Goal: Task Accomplishment & Management: Manage account settings

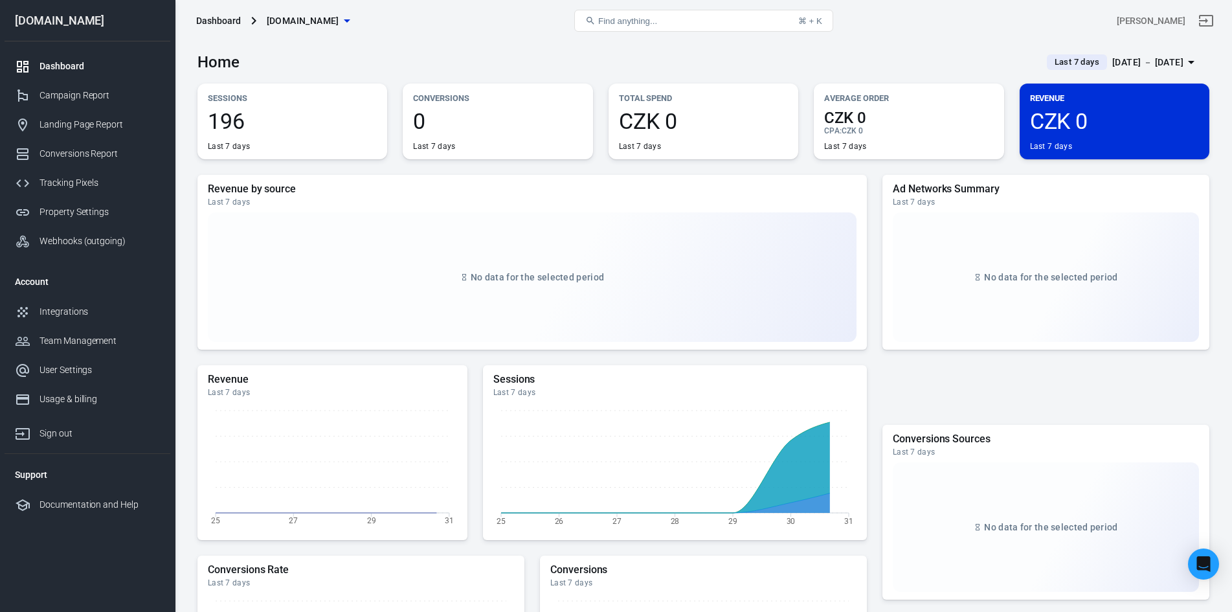
click at [1126, 58] on div "[DATE] － [DATE]" at bounding box center [1147, 62] width 71 height 16
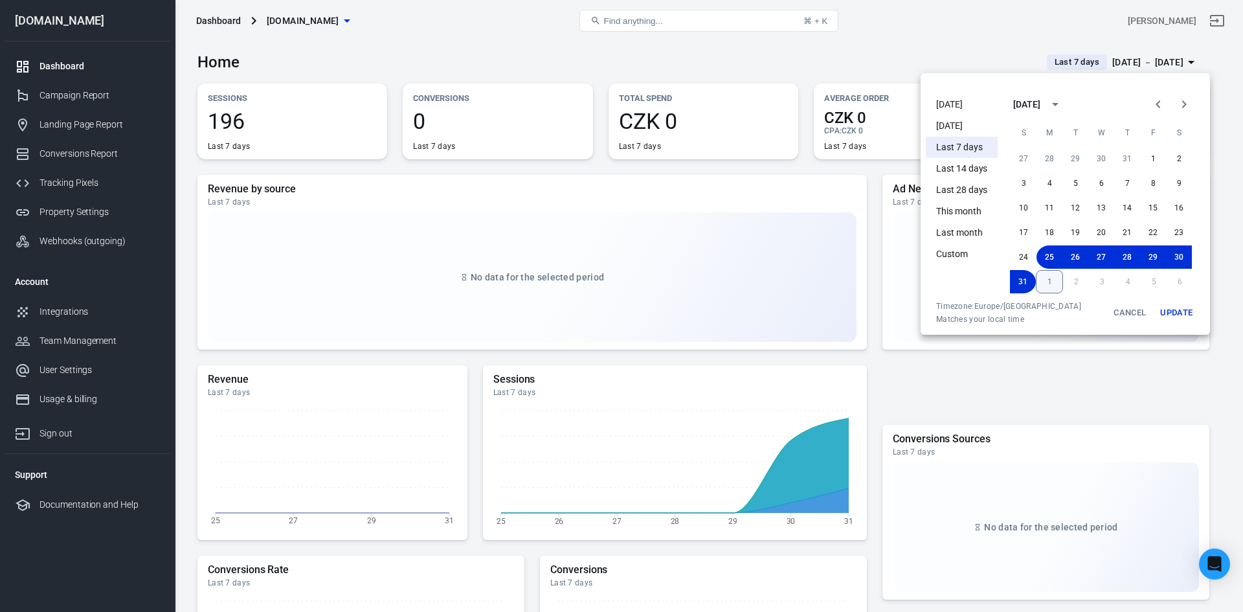
click at [1046, 278] on button "1" at bounding box center [1049, 281] width 27 height 23
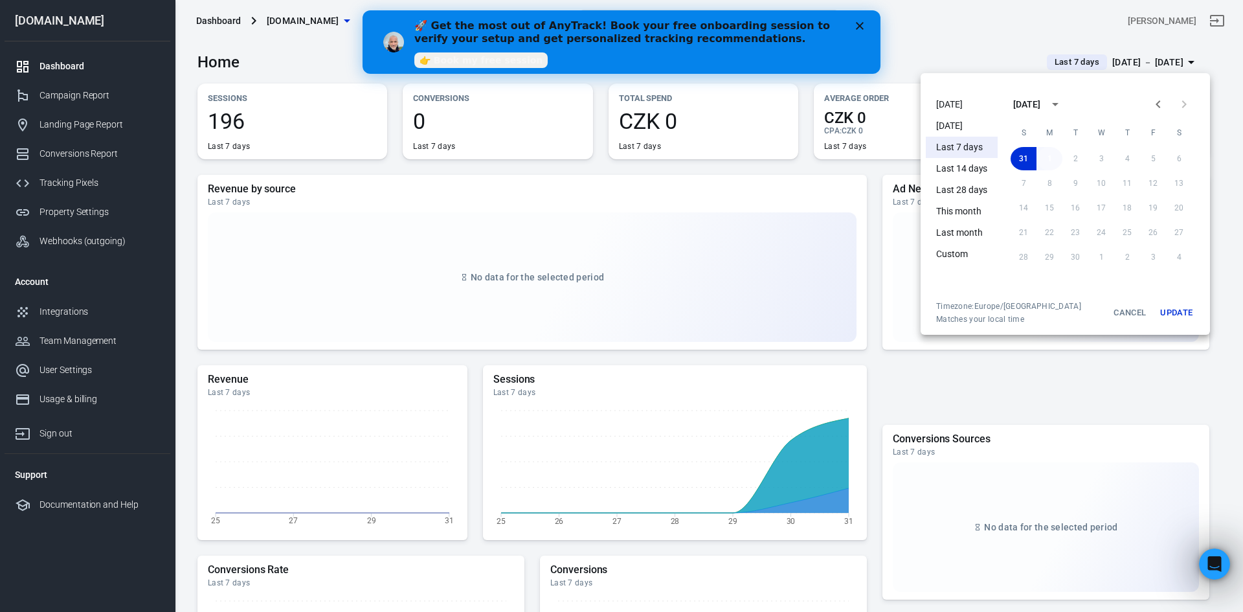
click at [1043, 153] on button "1" at bounding box center [1049, 158] width 26 height 23
click at [1167, 306] on button "Update" at bounding box center [1176, 312] width 41 height 23
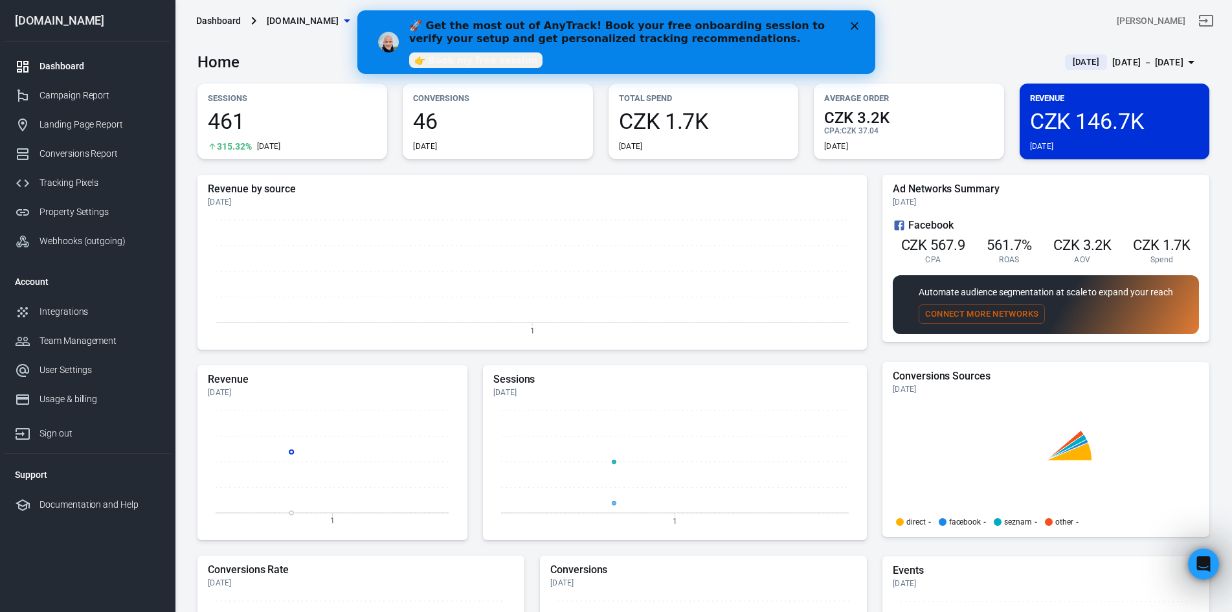
click at [854, 27] on icon "Close" at bounding box center [854, 26] width 8 height 8
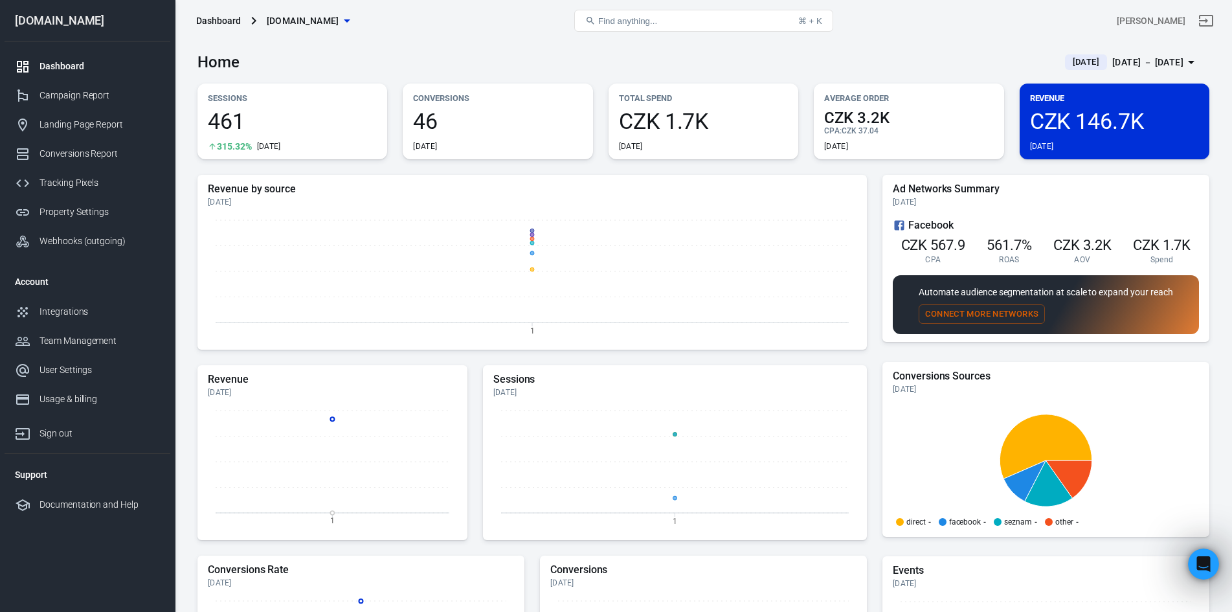
click at [295, 20] on span "[DOMAIN_NAME]" at bounding box center [303, 21] width 73 height 16
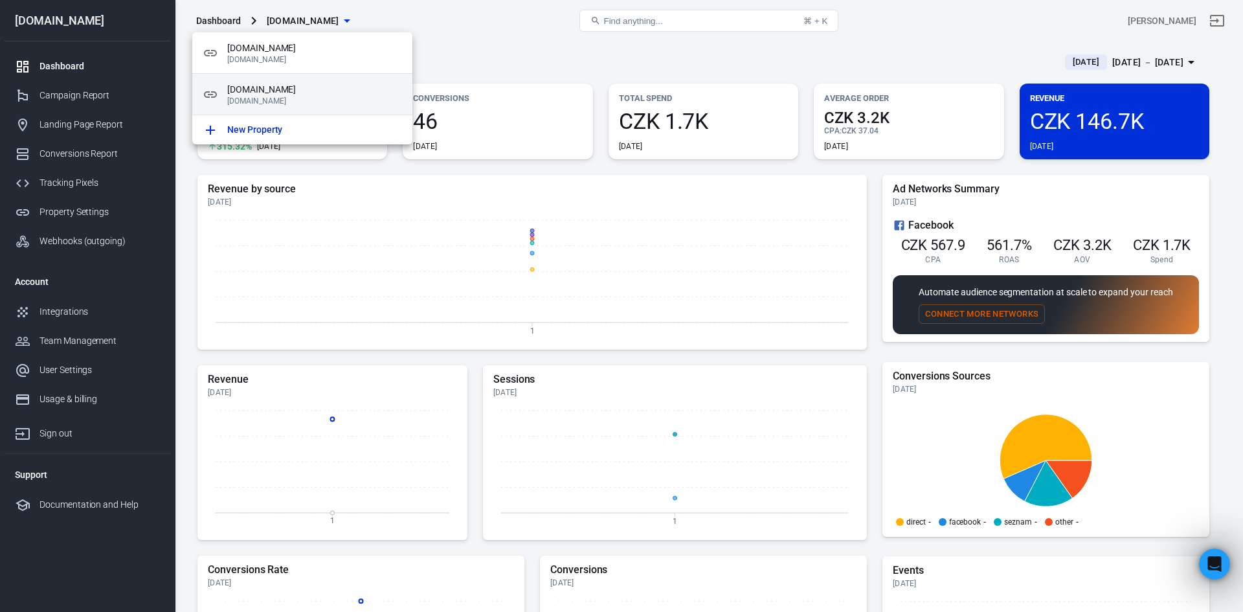
click at [285, 88] on span "smartlyfy.com" at bounding box center [314, 90] width 175 height 14
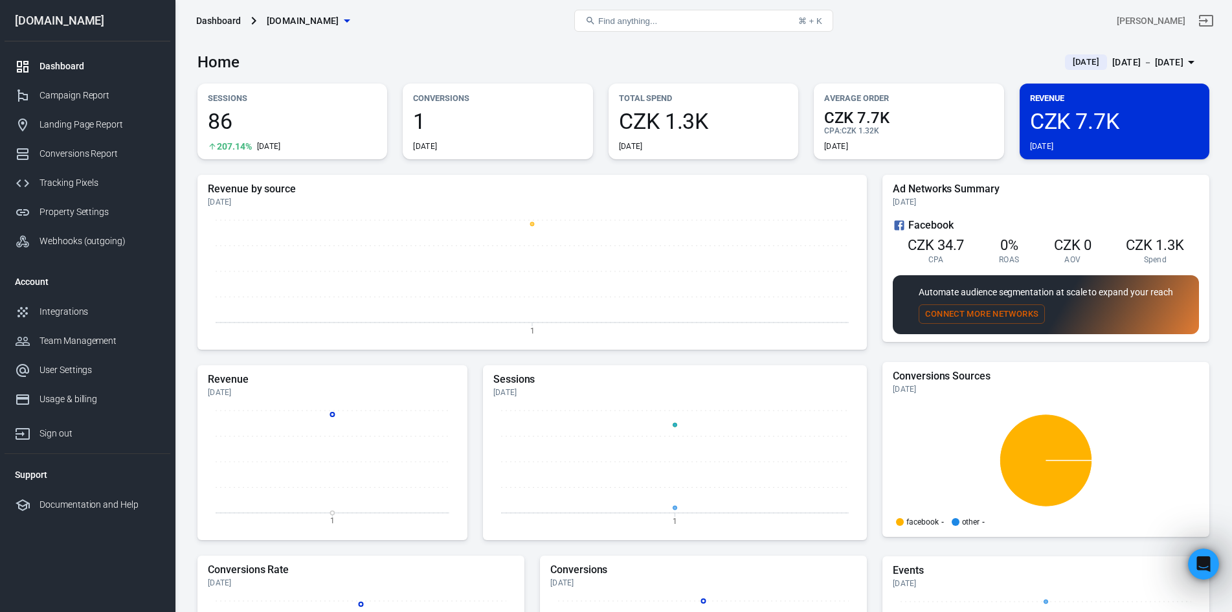
click at [1130, 56] on div "Sep 1 － Sep 1, 2025" at bounding box center [1147, 62] width 71 height 16
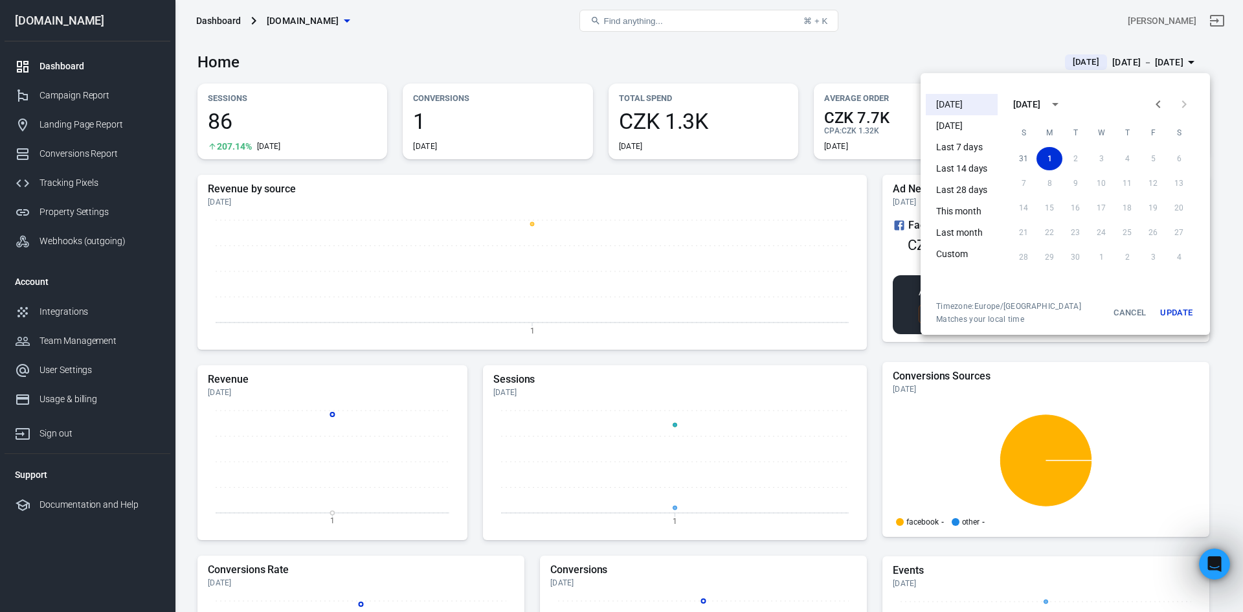
click at [1130, 56] on div at bounding box center [621, 306] width 1243 height 612
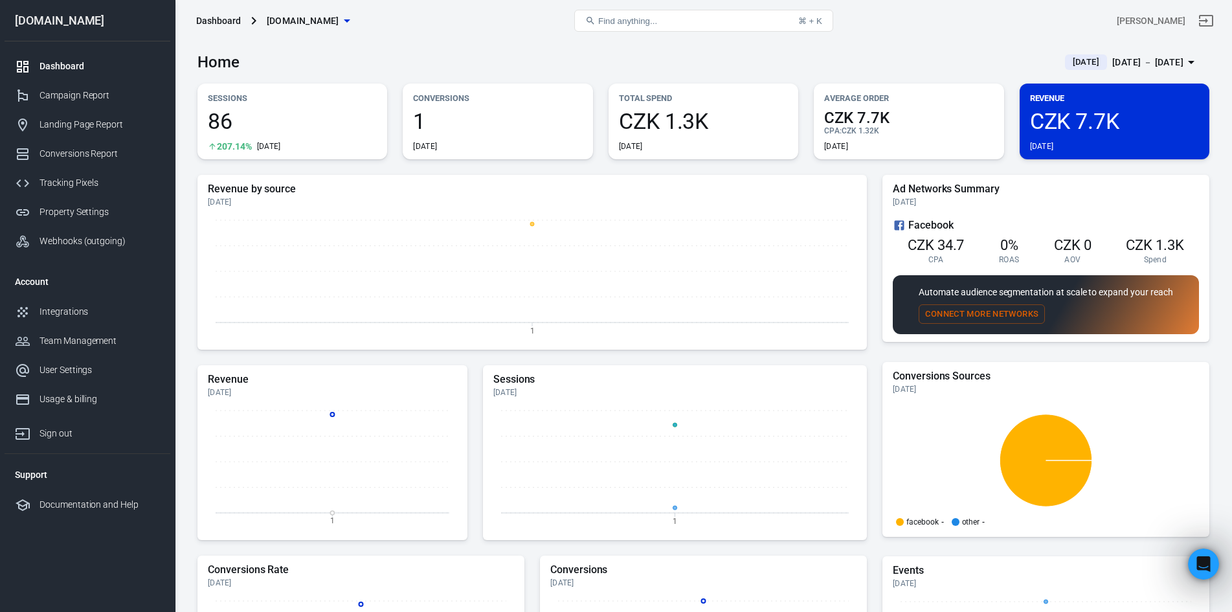
click at [303, 18] on span "smartlyfy.com" at bounding box center [303, 21] width 73 height 16
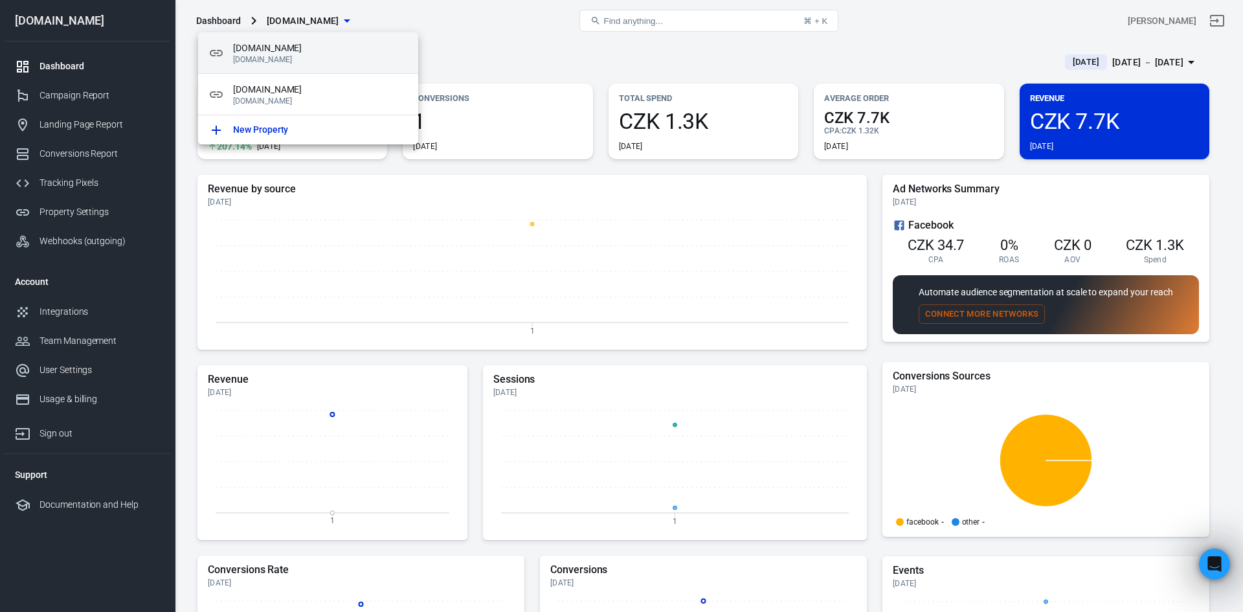
click at [274, 52] on span "[DOMAIN_NAME]" at bounding box center [320, 48] width 175 height 14
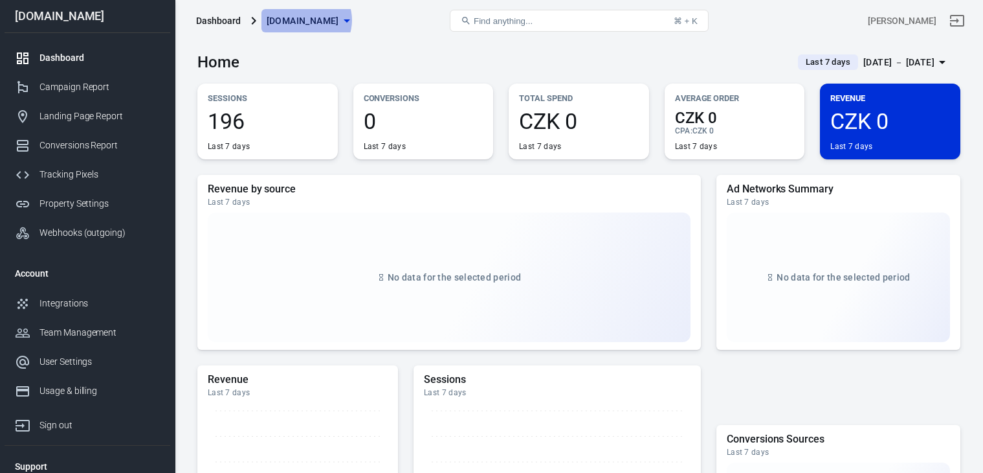
click at [304, 20] on span "[DOMAIN_NAME]" at bounding box center [303, 21] width 73 height 16
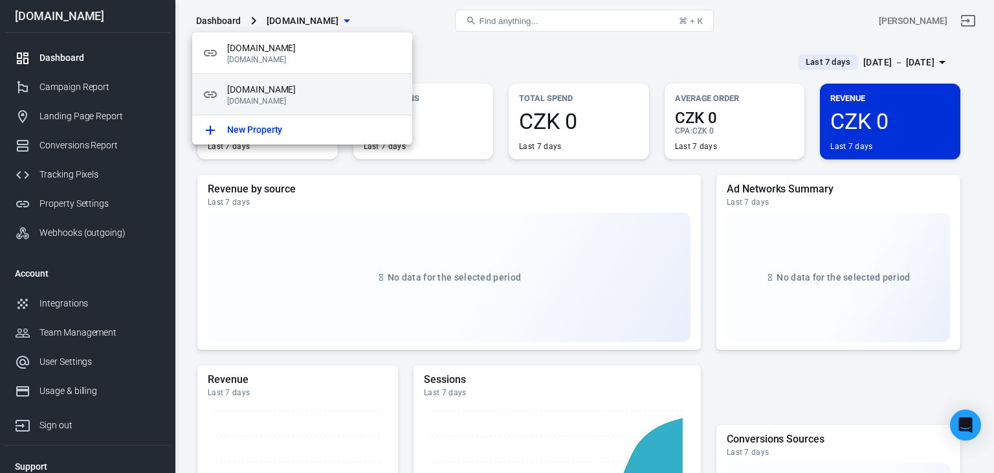
click at [274, 102] on p "smartlyfy.com" at bounding box center [314, 100] width 175 height 9
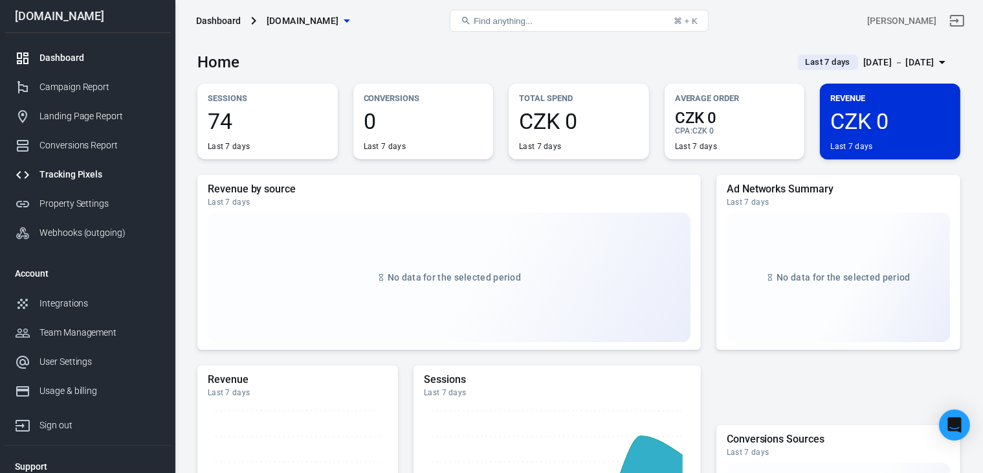
click at [72, 178] on div "Tracking Pixels" at bounding box center [99, 175] width 120 height 14
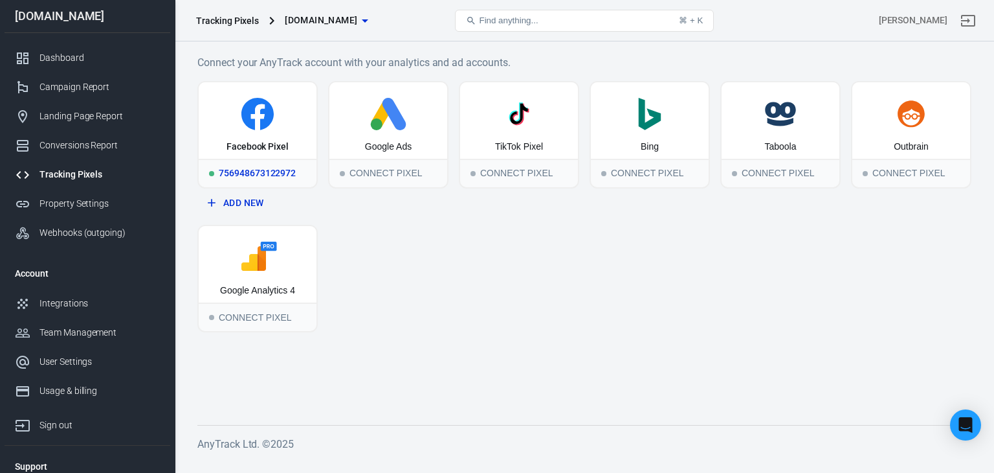
click at [272, 106] on icon at bounding box center [257, 114] width 107 height 32
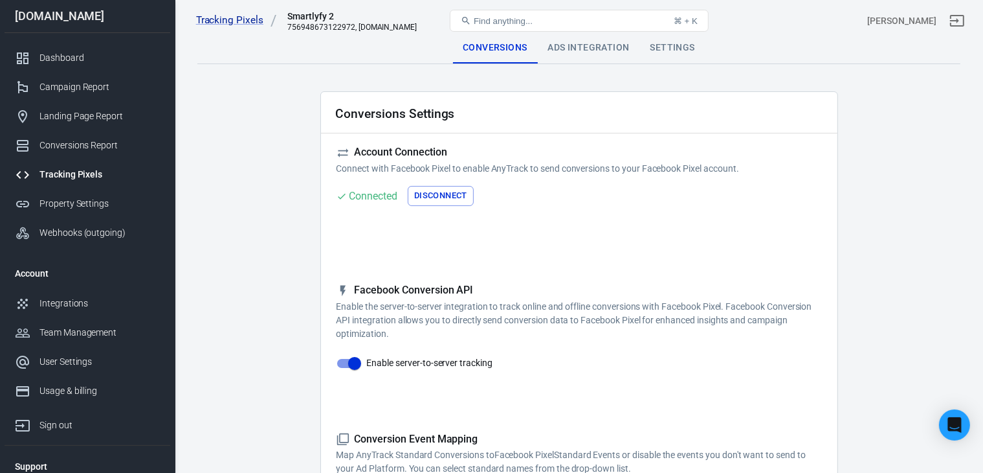
click at [598, 48] on div "Ads Integration" at bounding box center [589, 47] width 102 height 31
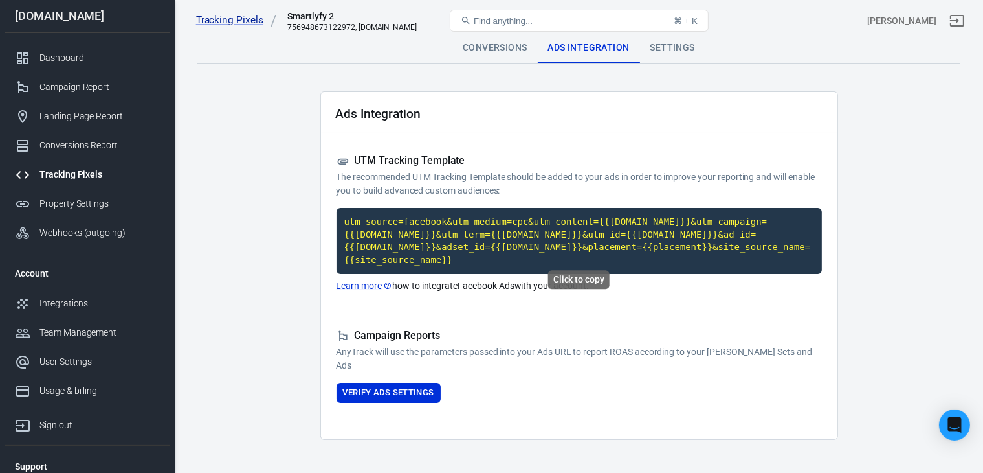
click at [425, 239] on code "utm_source=facebook&utm_medium=cpc&utm_content={{adset.name}}&utm_campaign={{ca…" at bounding box center [580, 241] width 486 height 66
click at [491, 226] on code "utm_source=facebook&utm_medium=cpc&utm_content={{adset.name}}&utm_campaign={{ca…" at bounding box center [580, 241] width 486 height 66
click at [500, 227] on code "utm_source=facebook&utm_medium=cpc&utm_content={{adset.name}}&utm_campaign={{ca…" at bounding box center [580, 241] width 486 height 66
click at [498, 233] on code "utm_source=facebook&utm_medium=cpc&utm_content={{adset.name}}&utm_campaign={{ca…" at bounding box center [580, 241] width 486 height 66
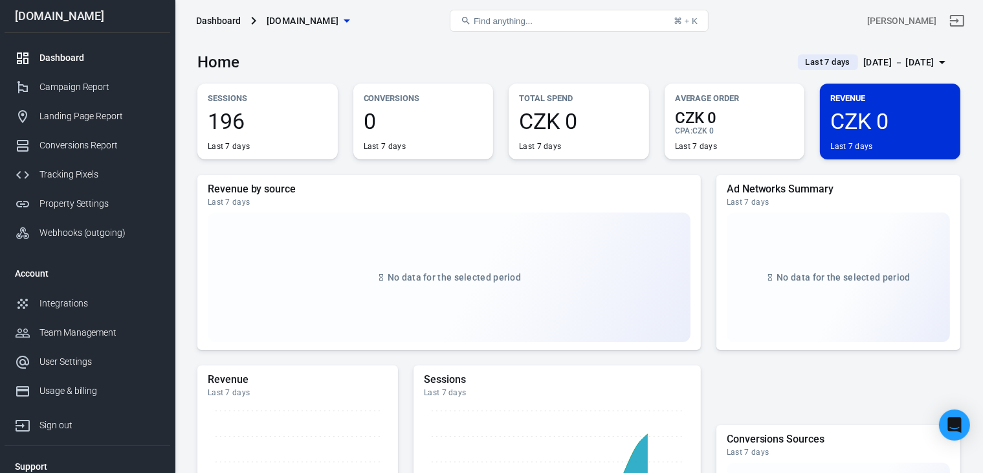
click at [298, 16] on span "[DOMAIN_NAME]" at bounding box center [303, 21] width 73 height 16
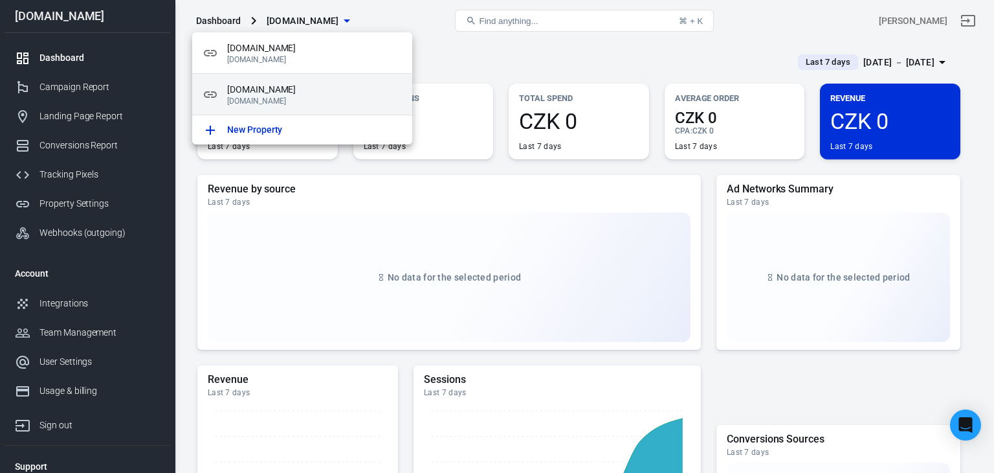
click at [278, 85] on span "smartlyfy.com" at bounding box center [314, 90] width 175 height 14
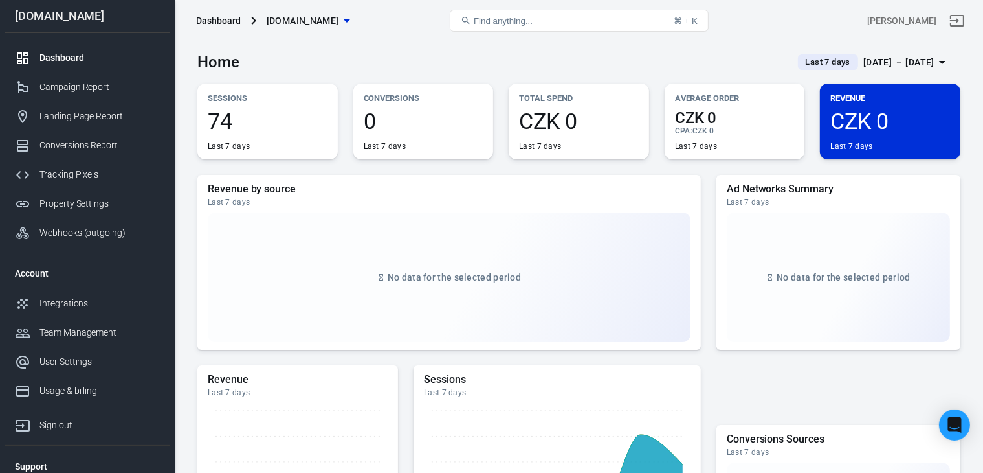
click at [864, 63] on div "[DATE] － [DATE]" at bounding box center [899, 62] width 71 height 16
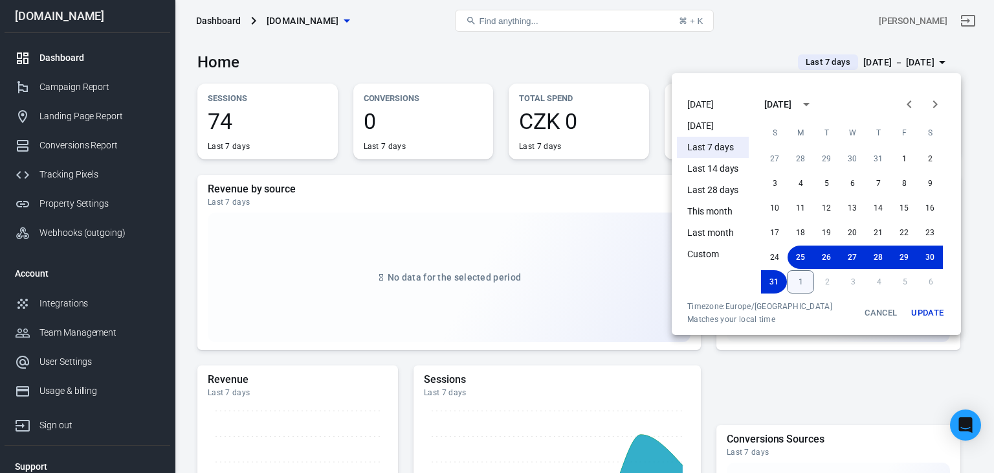
click at [796, 291] on button "1" at bounding box center [800, 281] width 27 height 23
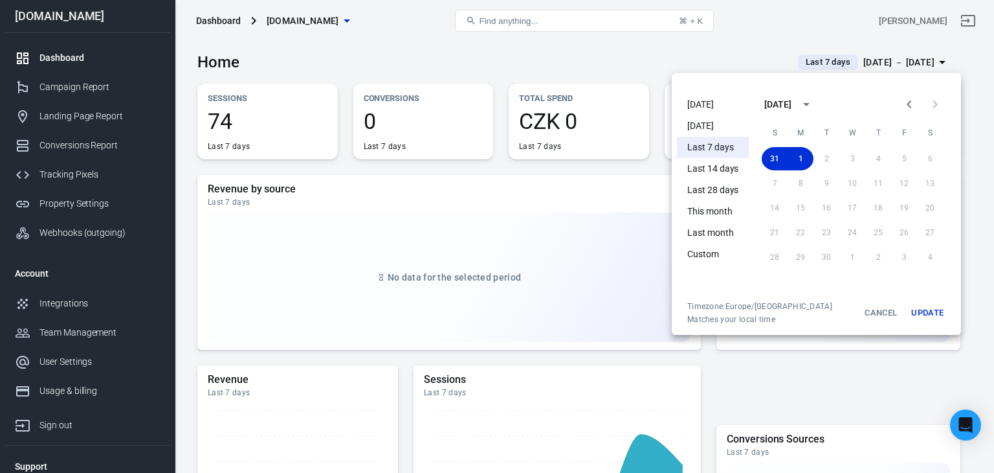
click at [933, 317] on button "Update" at bounding box center [927, 312] width 41 height 23
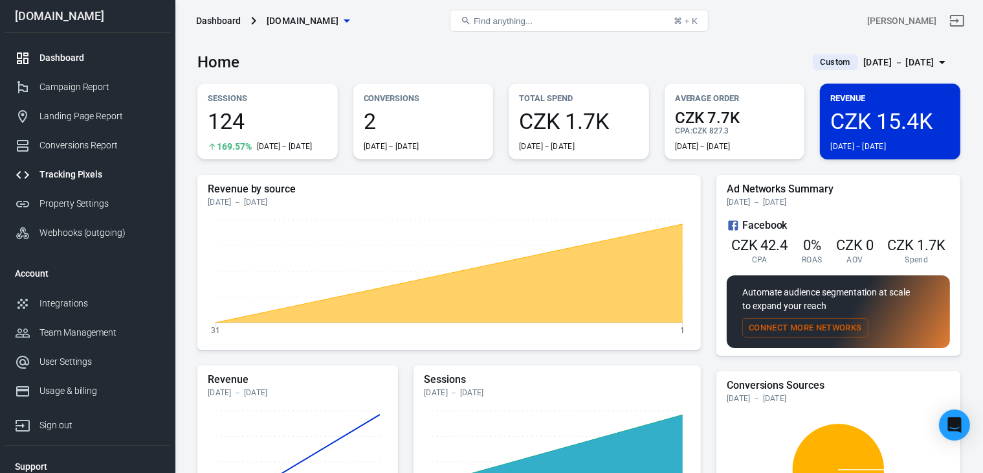
click at [85, 169] on div "Tracking Pixels" at bounding box center [99, 175] width 120 height 14
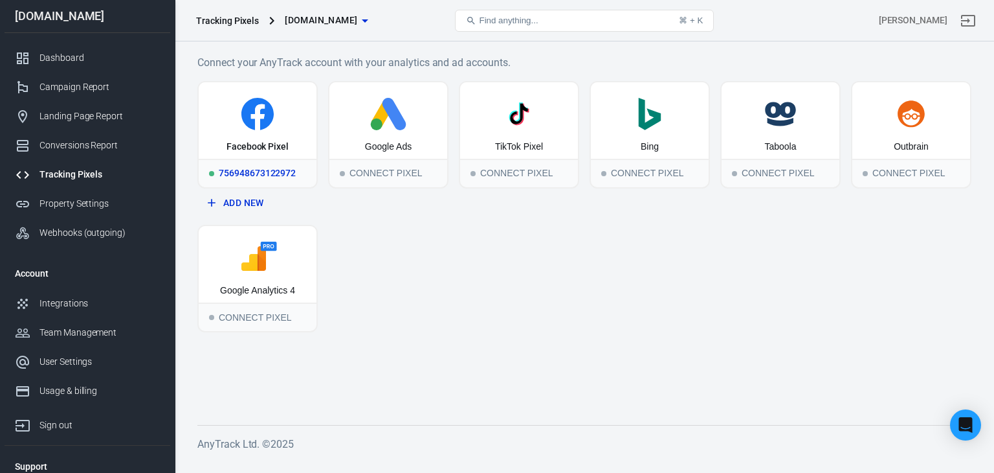
click at [270, 135] on div "Facebook Pixel" at bounding box center [258, 120] width 118 height 76
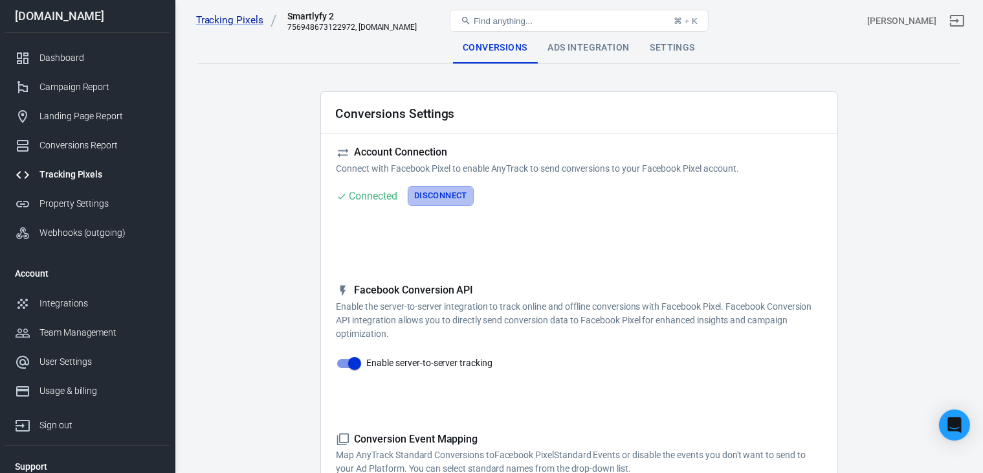
click at [458, 203] on button "Disconnect" at bounding box center [441, 196] width 66 height 20
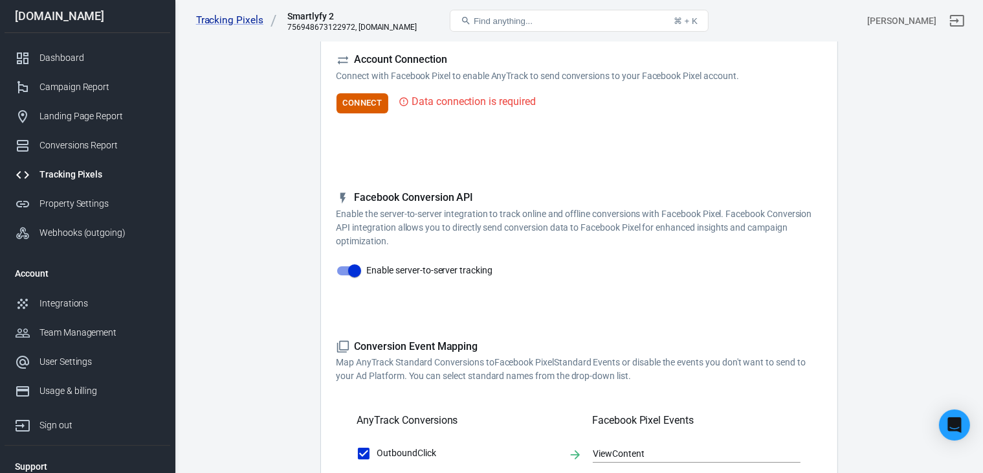
scroll to position [85, 0]
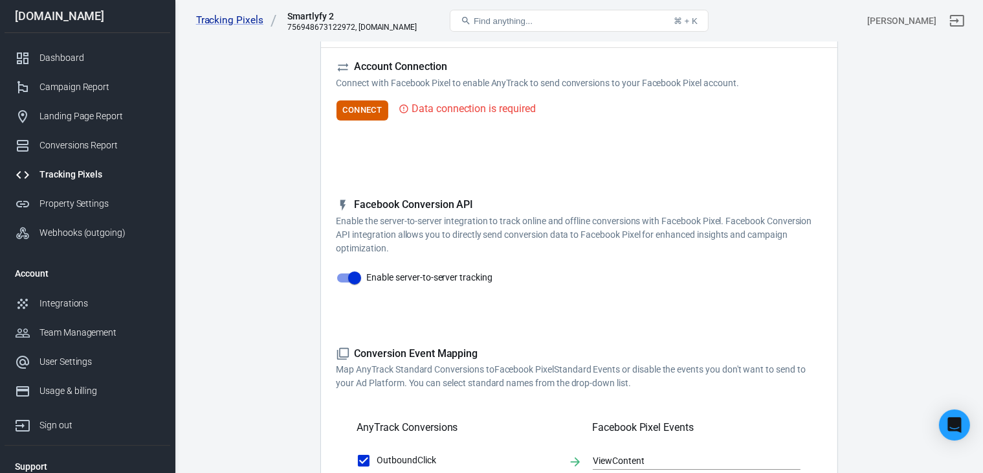
click at [347, 276] on input "Enable server-to-server tracking" at bounding box center [355, 277] width 74 height 25
checkbox input "false"
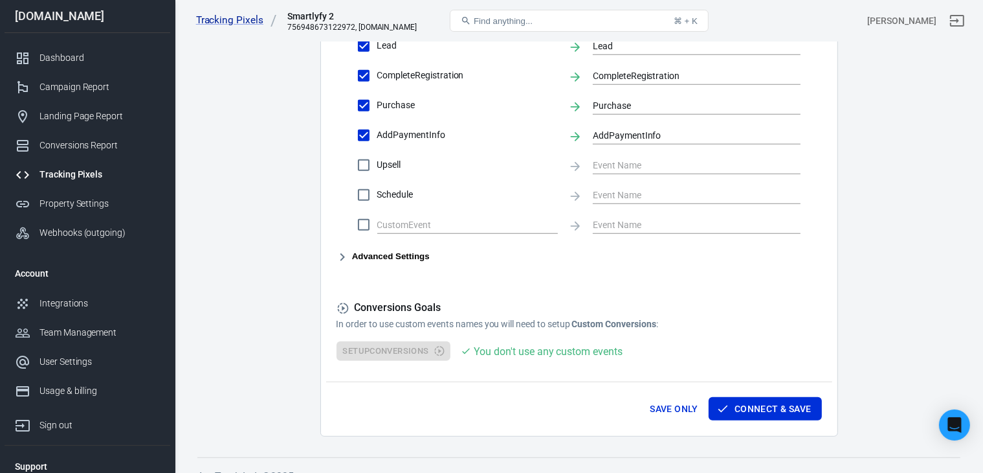
scroll to position [714, 0]
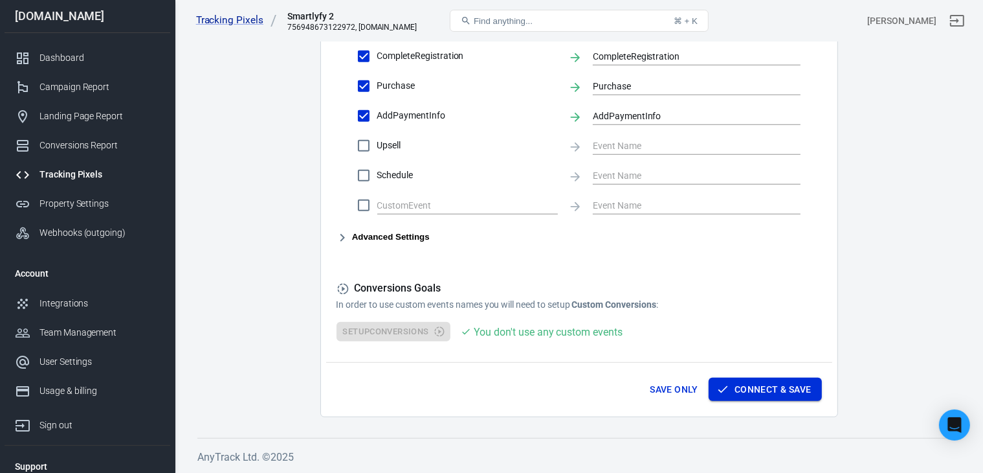
click at [733, 392] on button "Connect & Save" at bounding box center [765, 389] width 113 height 24
click at [670, 385] on button "Save Only" at bounding box center [674, 389] width 59 height 24
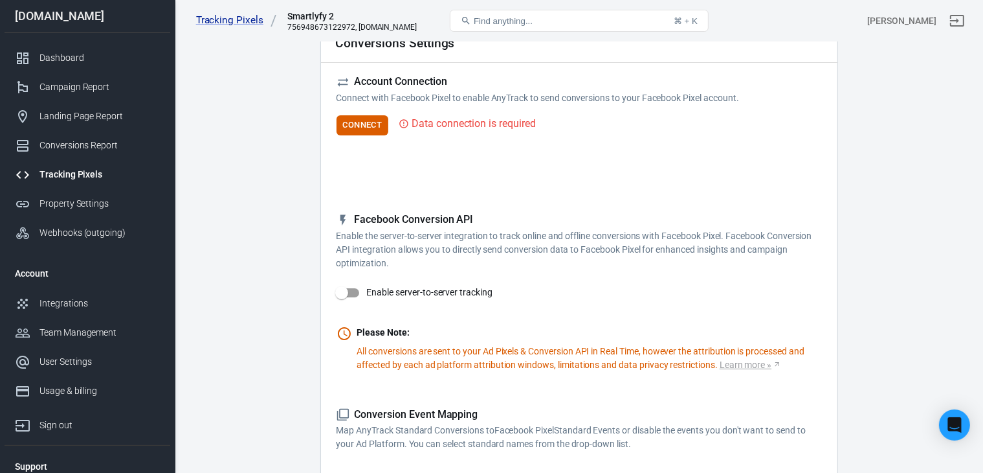
scroll to position [0, 0]
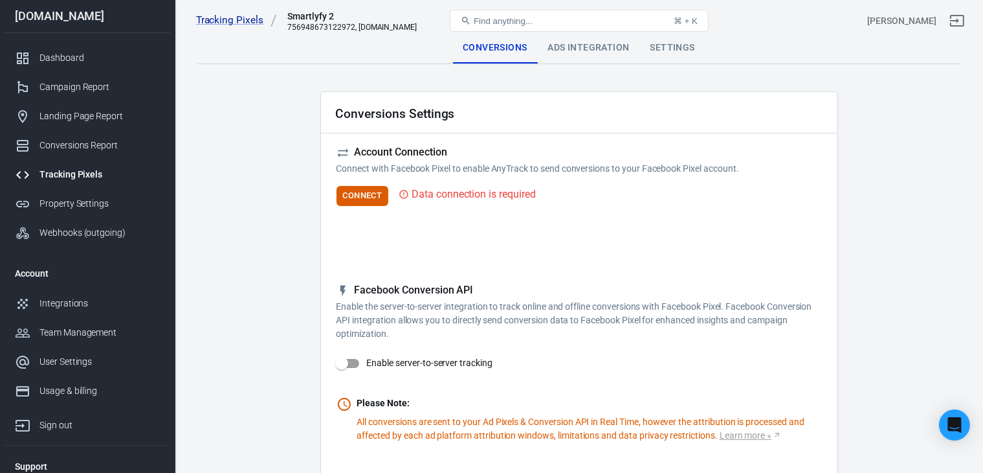
click at [670, 55] on div "Settings" at bounding box center [672, 47] width 65 height 31
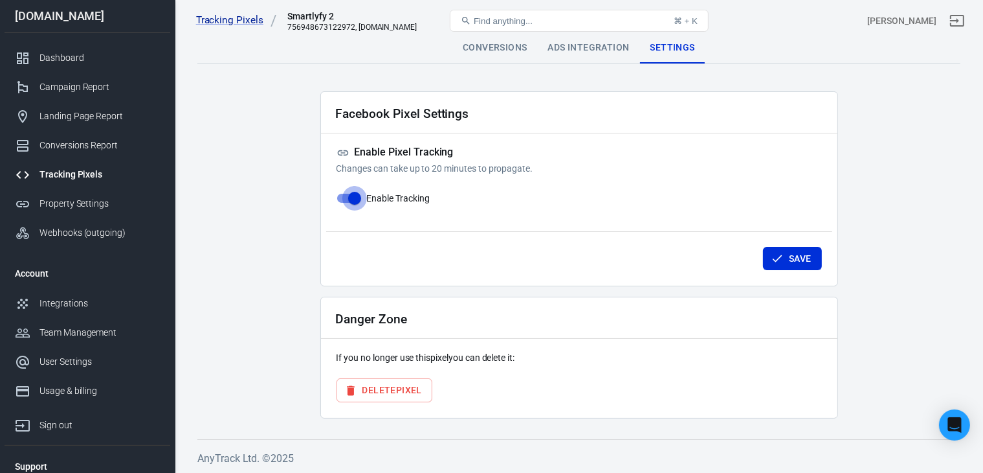
click at [344, 196] on input "Enable Tracking" at bounding box center [355, 198] width 74 height 25
checkbox input "false"
click at [792, 262] on button "Save" at bounding box center [792, 259] width 59 height 24
click at [75, 65] on link "Dashboard" at bounding box center [88, 57] width 166 height 29
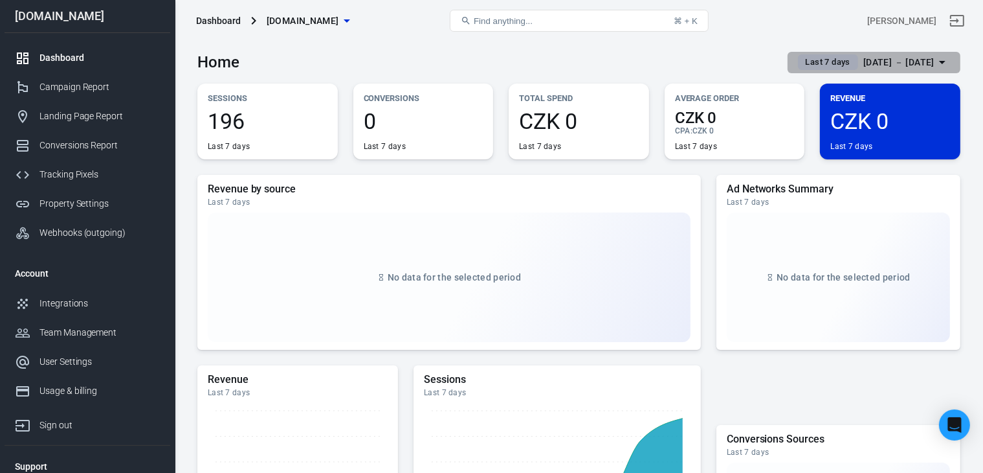
click at [870, 60] on div "[DATE] － [DATE]" at bounding box center [899, 62] width 71 height 16
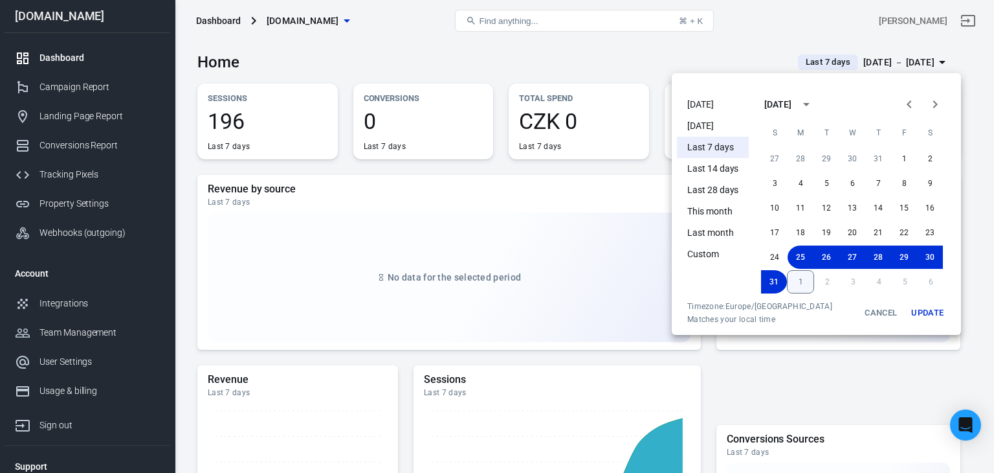
click at [805, 291] on button "1" at bounding box center [800, 281] width 27 height 23
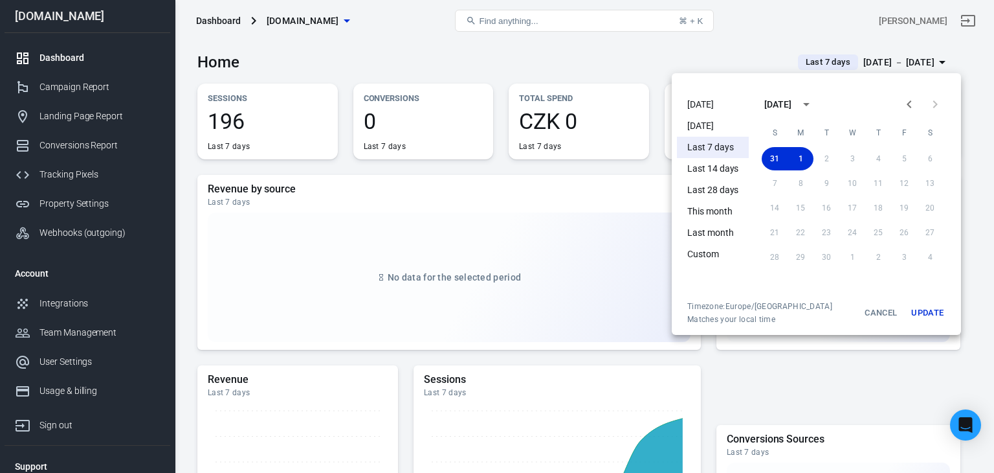
click at [925, 313] on button "Update" at bounding box center [927, 312] width 41 height 23
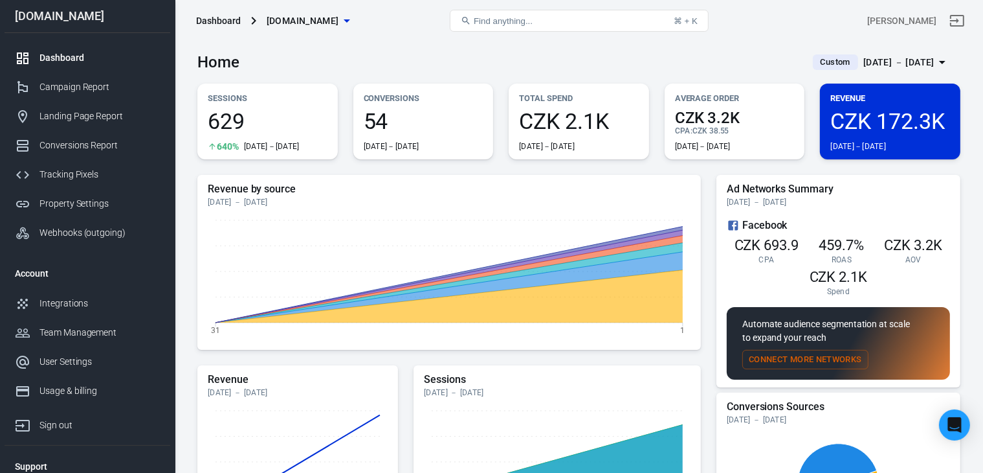
click at [539, 63] on div "Home Custom Aug 31 － Sep 1, 2025" at bounding box center [578, 57] width 763 height 32
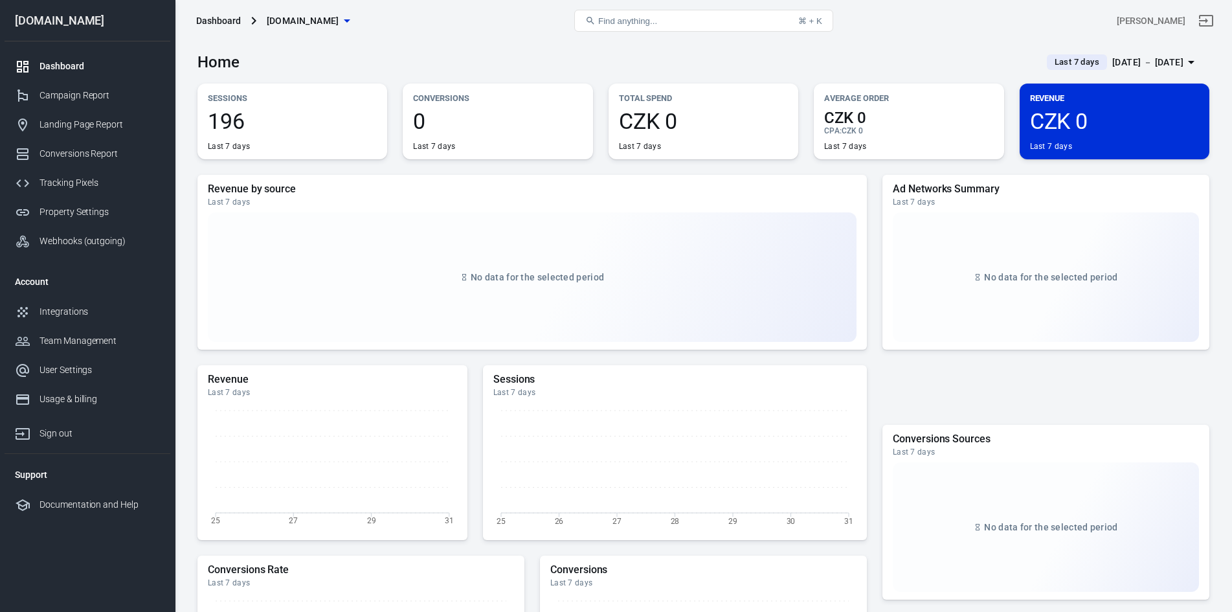
click at [272, 14] on span "[DOMAIN_NAME]" at bounding box center [303, 21] width 73 height 16
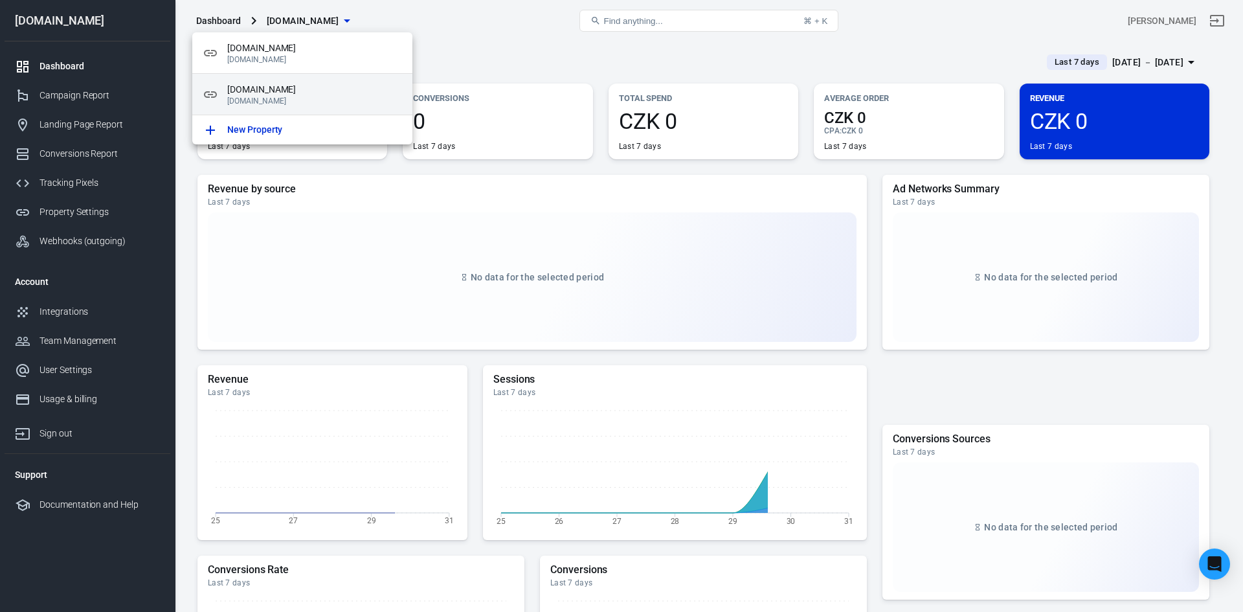
click at [268, 96] on span "[DOMAIN_NAME]" at bounding box center [314, 90] width 175 height 14
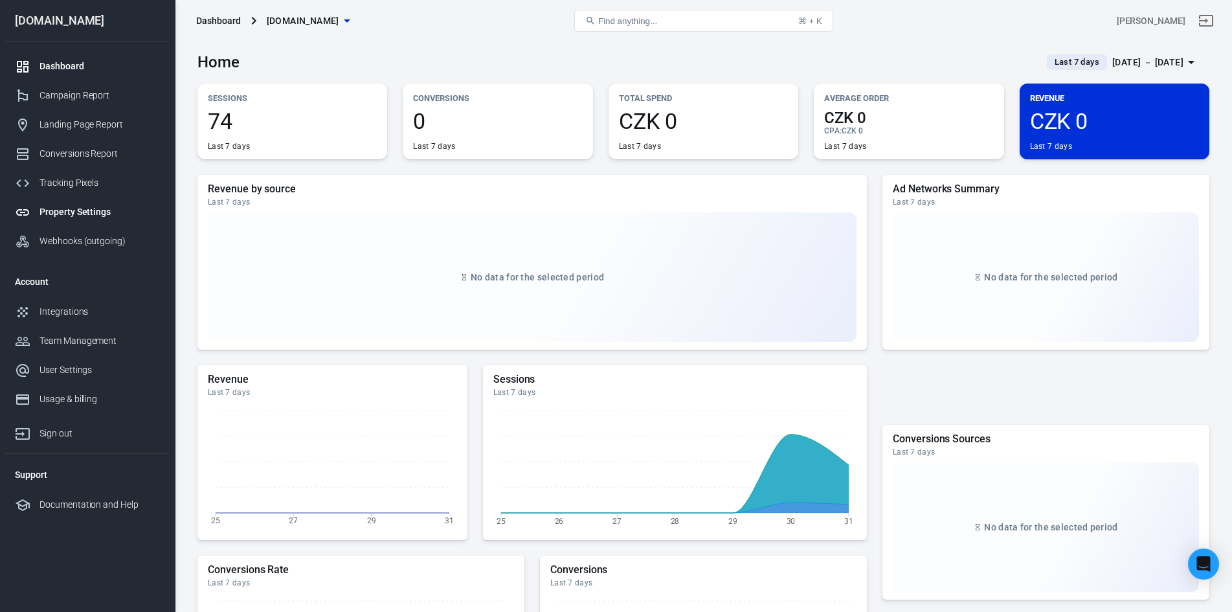
click at [63, 209] on div "Property Settings" at bounding box center [99, 212] width 120 height 14
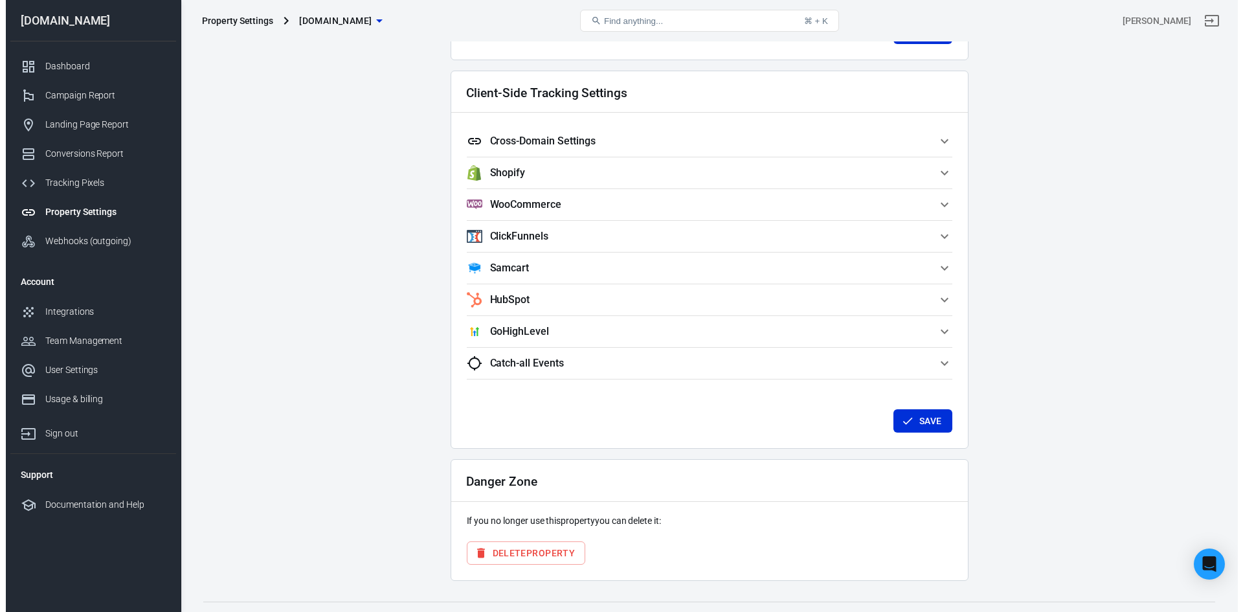
scroll to position [1125, 0]
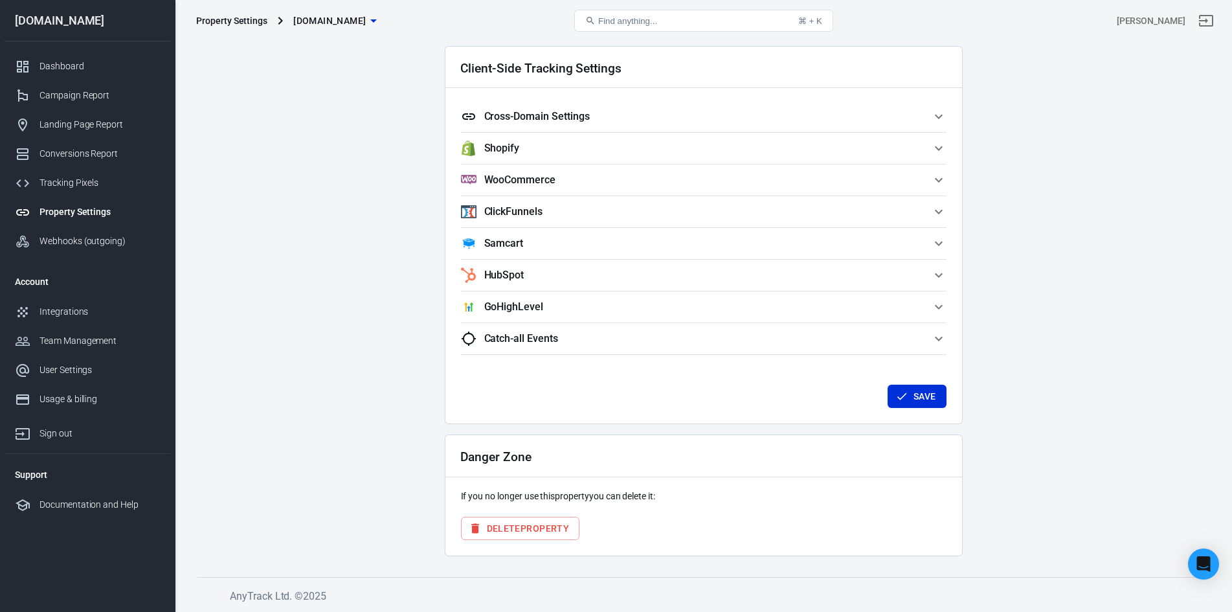
click at [526, 531] on button "Delete Property" at bounding box center [520, 529] width 119 height 24
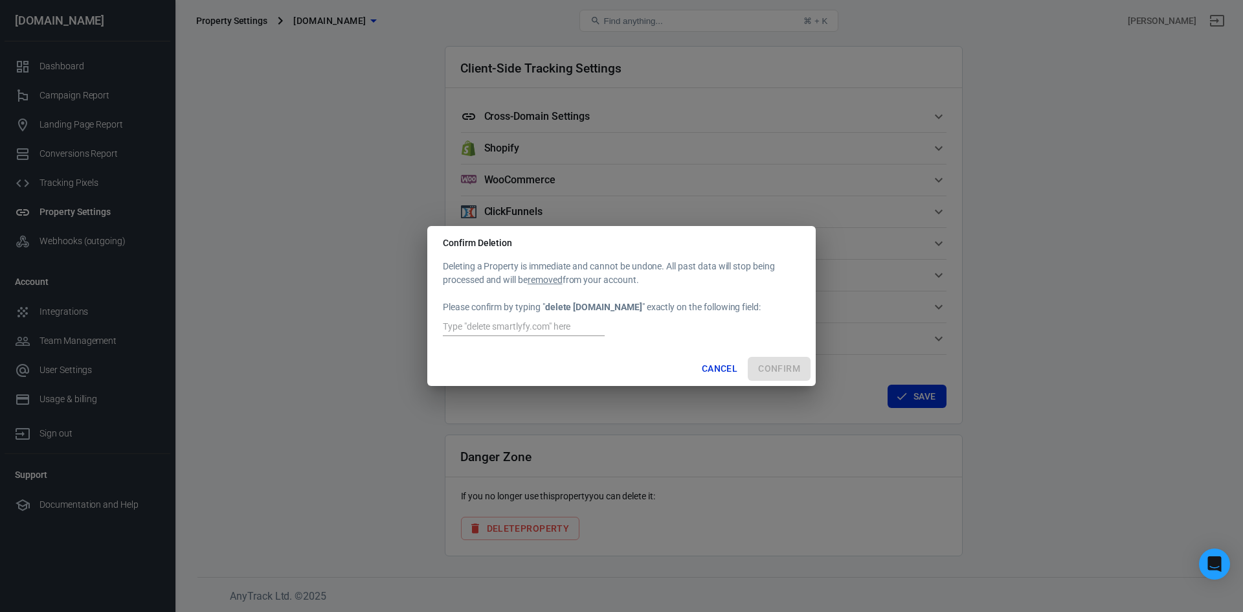
click at [520, 330] on input "text" at bounding box center [524, 327] width 162 height 17
type input "delete [DOMAIN_NAME]"
click at [785, 365] on button "Confirm" at bounding box center [779, 369] width 63 height 24
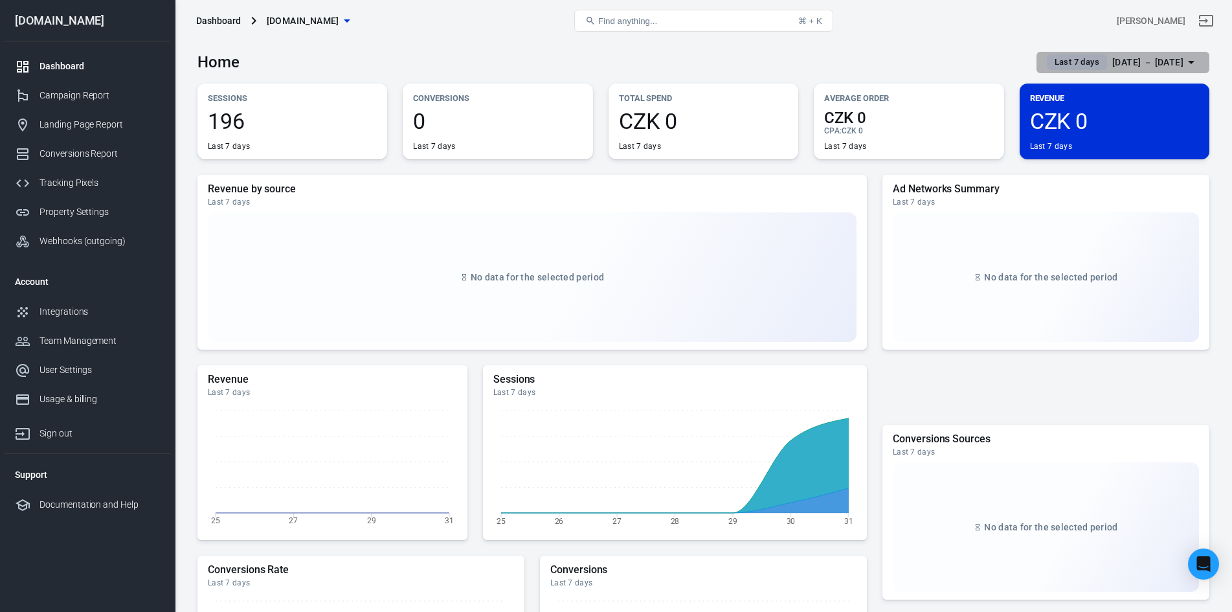
click at [1148, 53] on button "Last 7 days [DATE] － [DATE]" at bounding box center [1122, 62] width 173 height 21
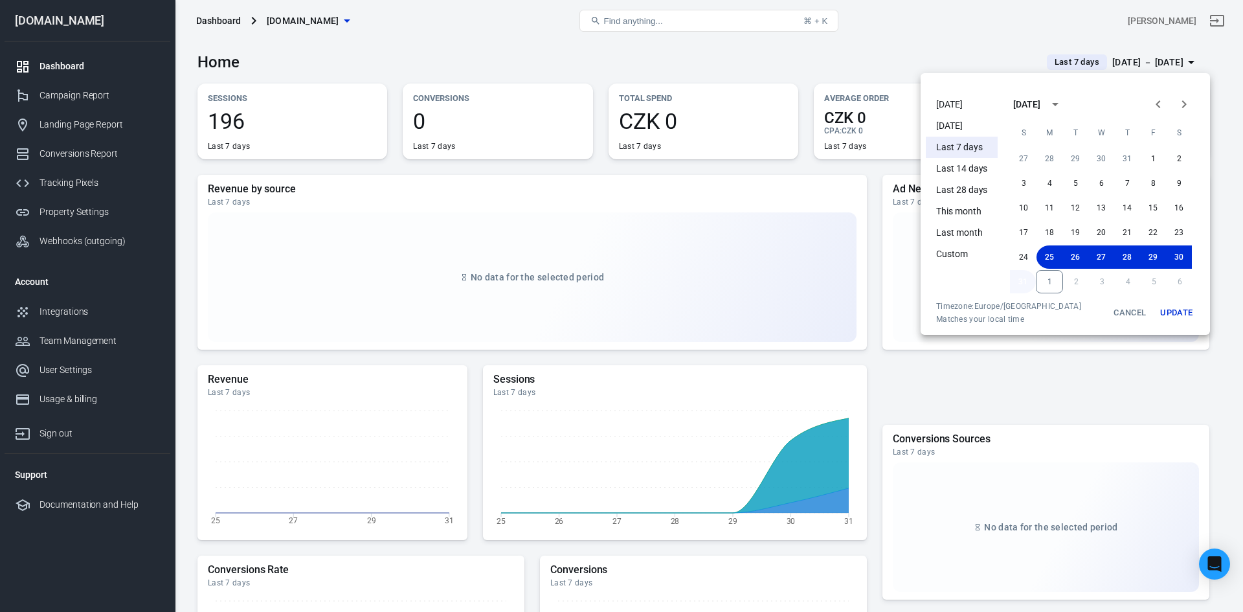
click at [1023, 285] on button "31" at bounding box center [1023, 281] width 26 height 23
click at [1046, 285] on button "1" at bounding box center [1049, 281] width 27 height 23
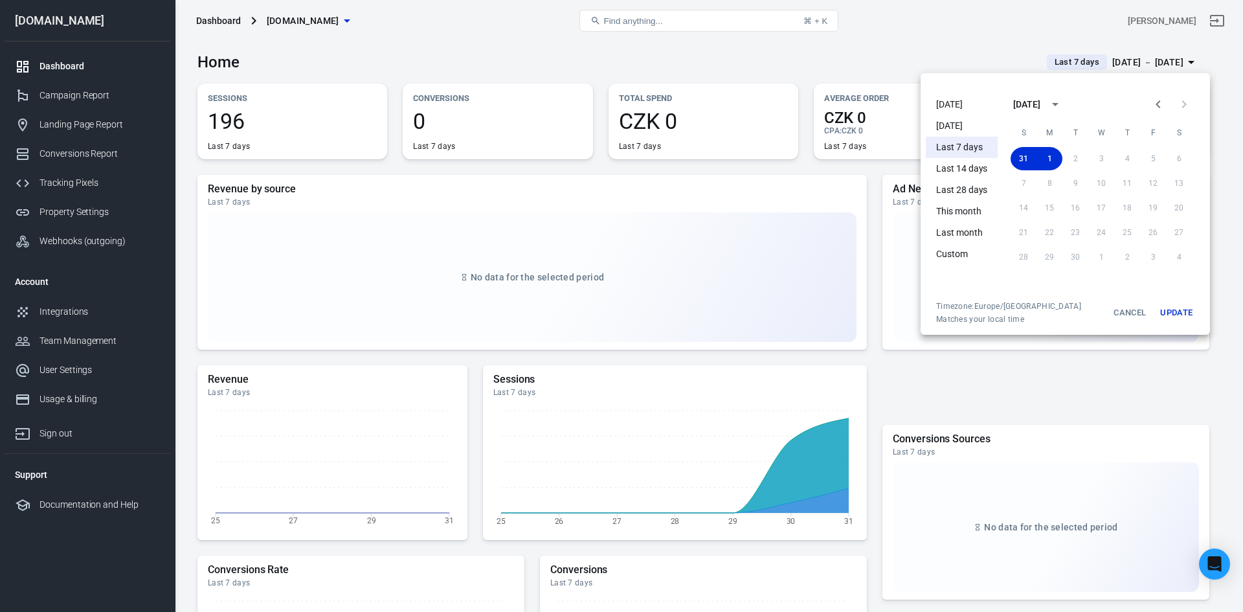
click at [1174, 310] on button "Update" at bounding box center [1176, 312] width 41 height 23
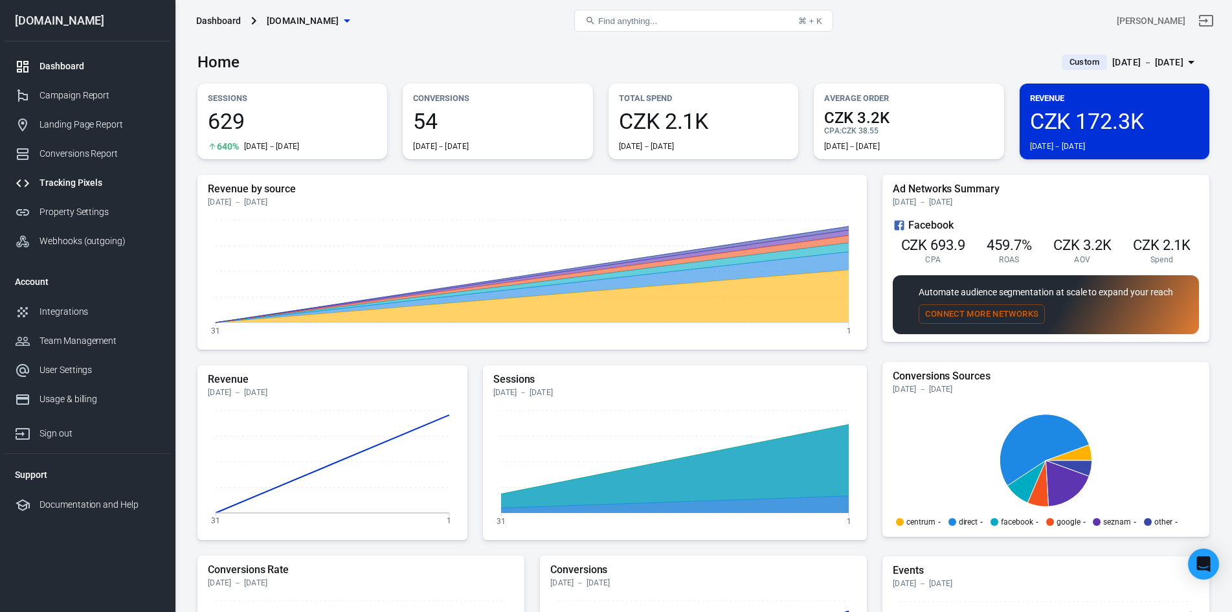
click at [70, 180] on div "Tracking Pixels" at bounding box center [99, 183] width 120 height 14
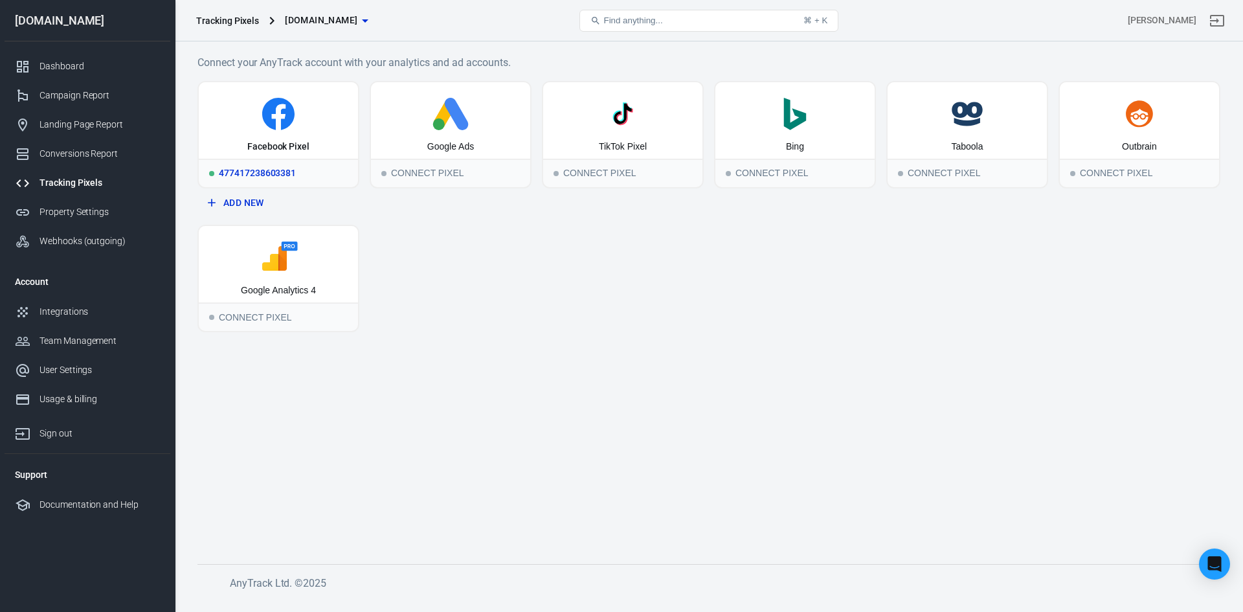
click at [255, 118] on icon at bounding box center [278, 114] width 149 height 32
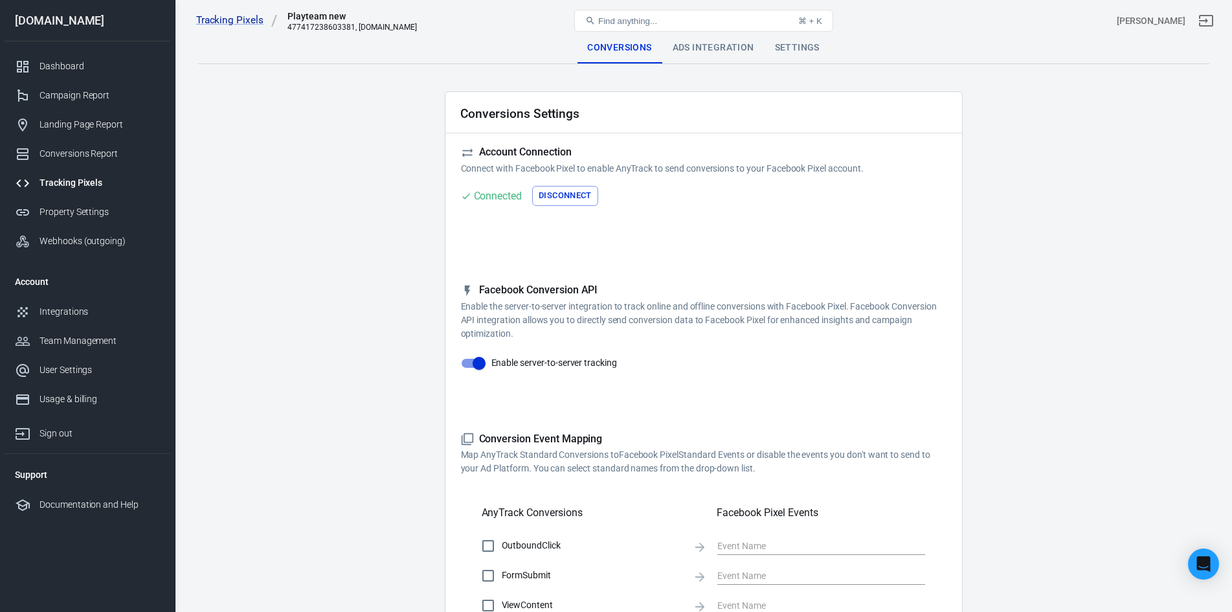
click at [715, 60] on div "Ads Integration" at bounding box center [713, 47] width 102 height 31
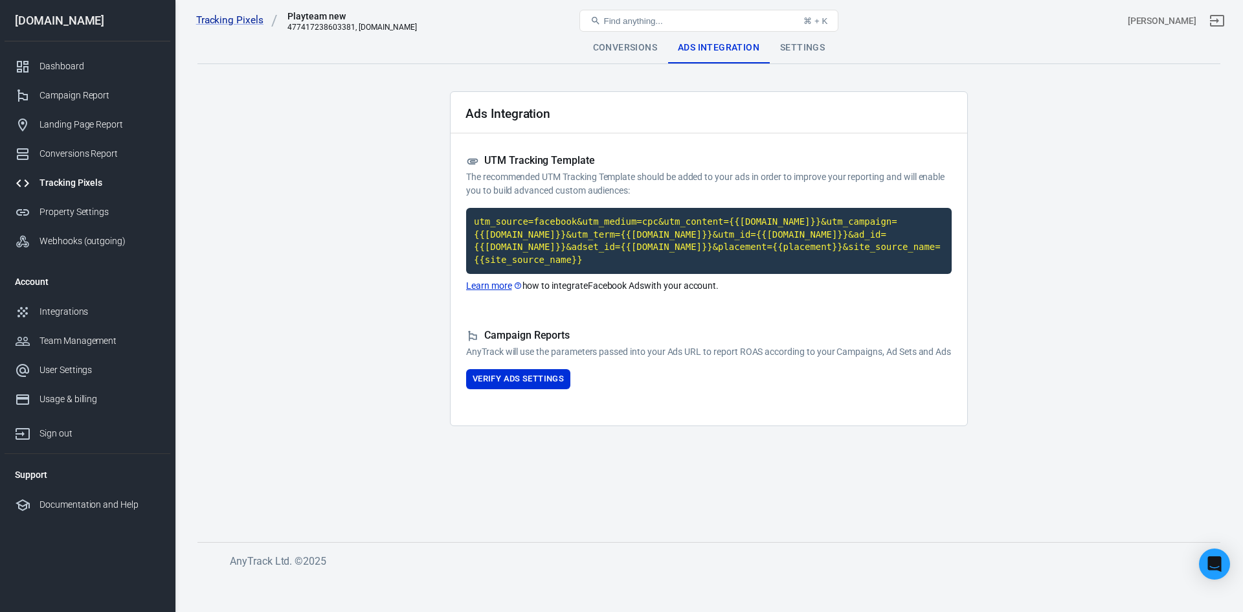
click at [823, 43] on div "Settings" at bounding box center [802, 47] width 65 height 31
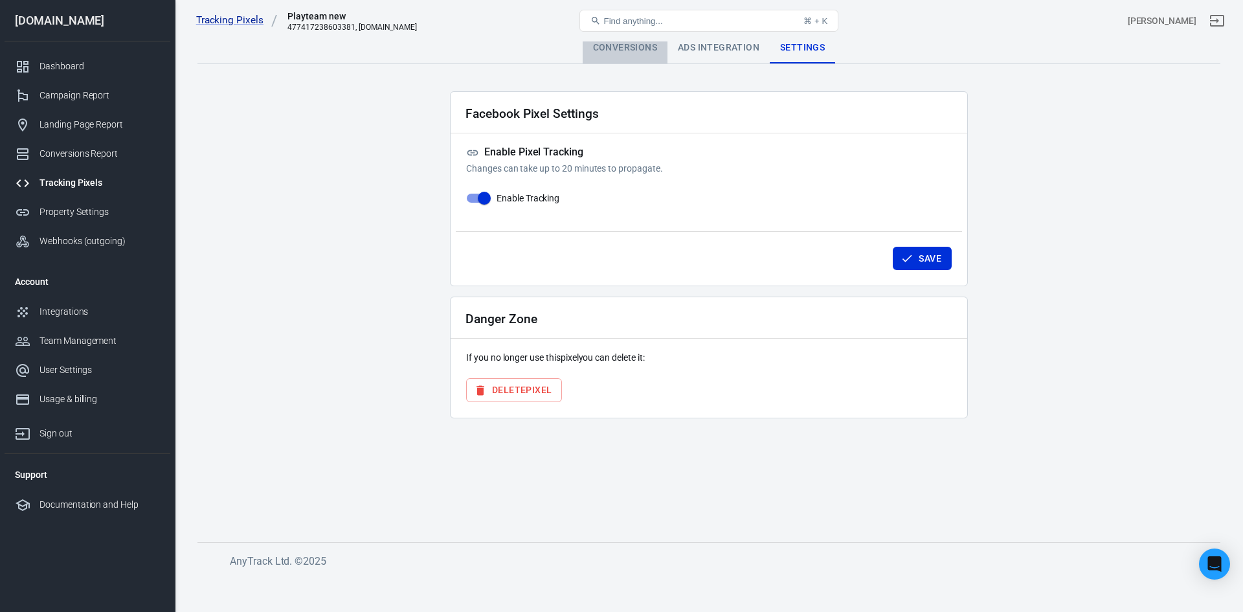
click at [633, 43] on div "Conversions" at bounding box center [625, 47] width 85 height 31
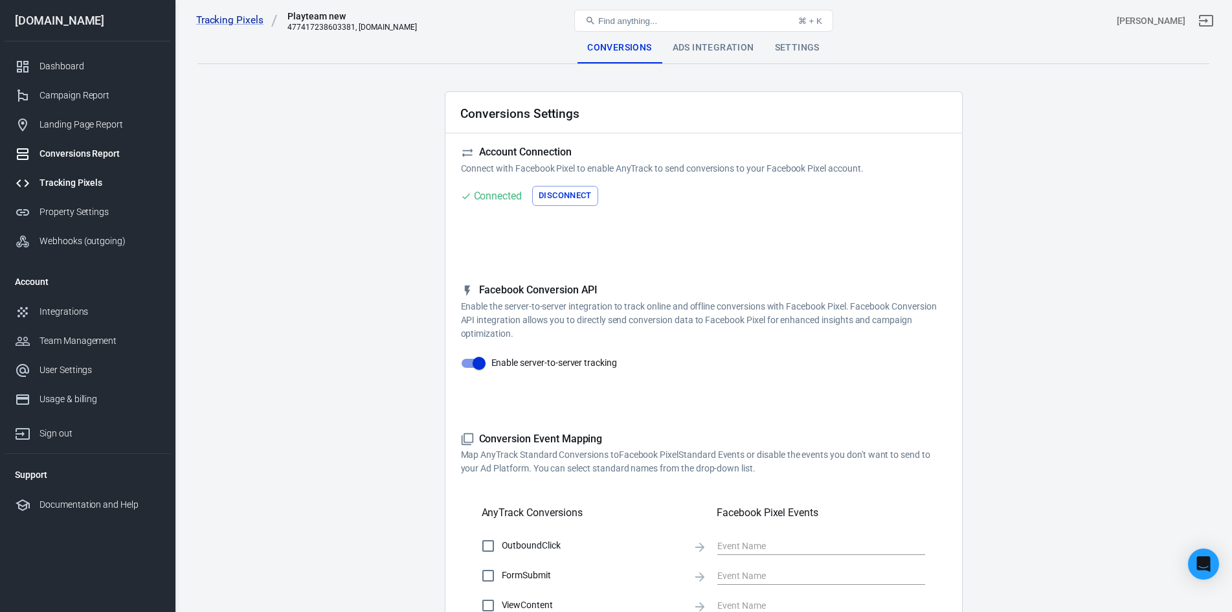
click at [73, 152] on div "Conversions Report" at bounding box center [99, 154] width 120 height 14
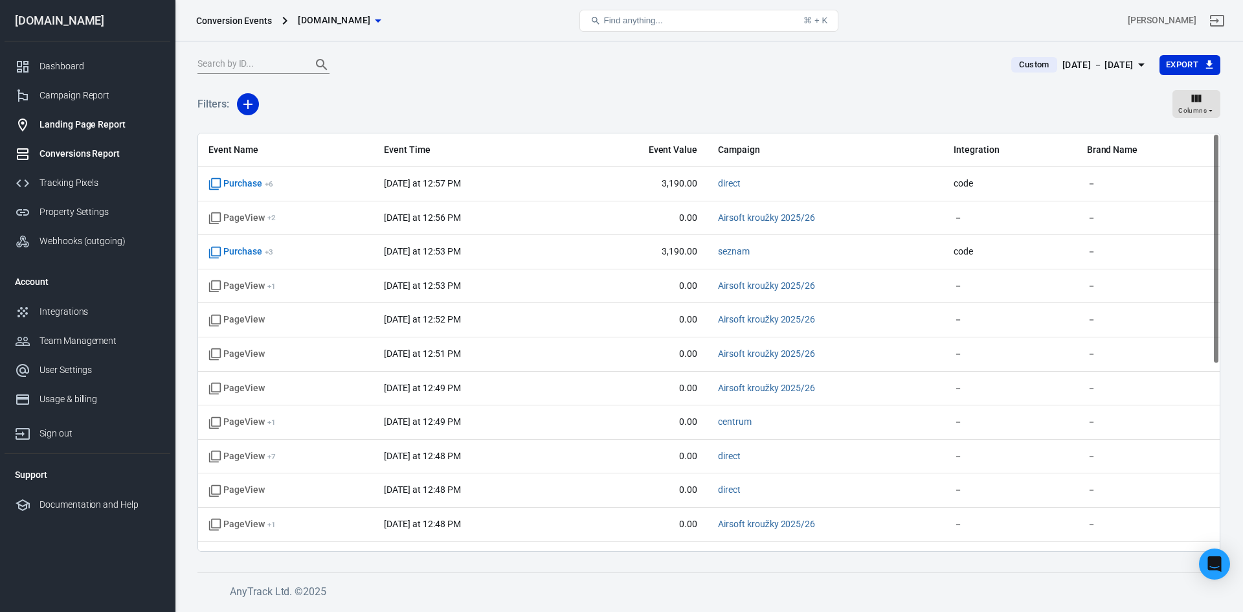
click at [85, 126] on div "Landing Page Report" at bounding box center [99, 125] width 120 height 14
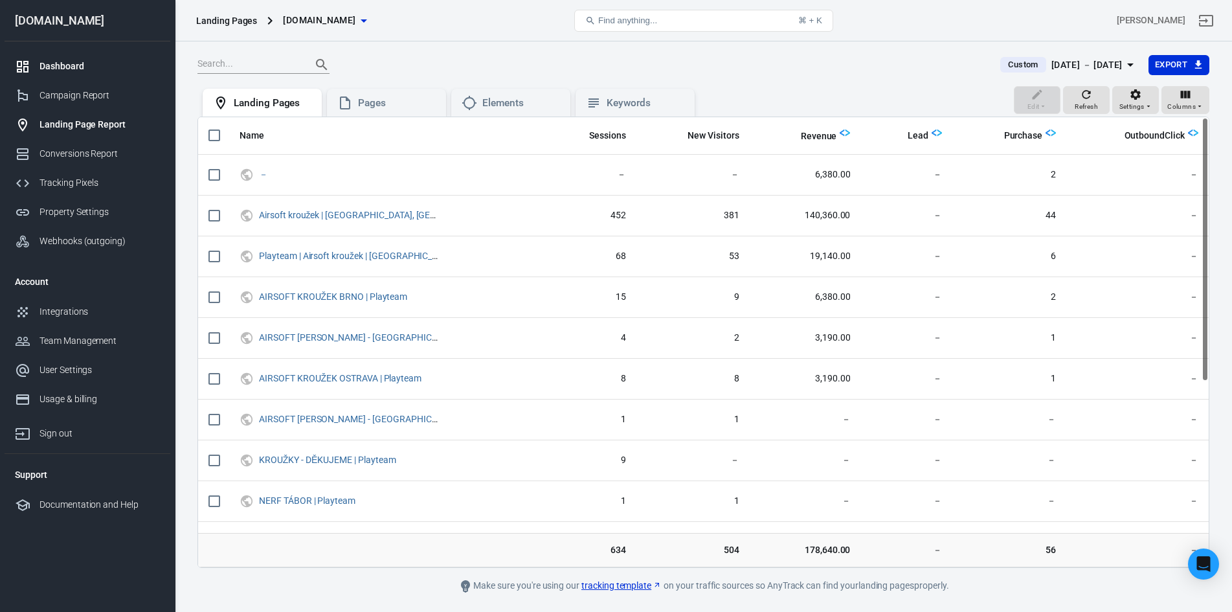
click at [72, 74] on link "Dashboard" at bounding box center [88, 66] width 166 height 29
